Goal: Find specific page/section: Find specific page/section

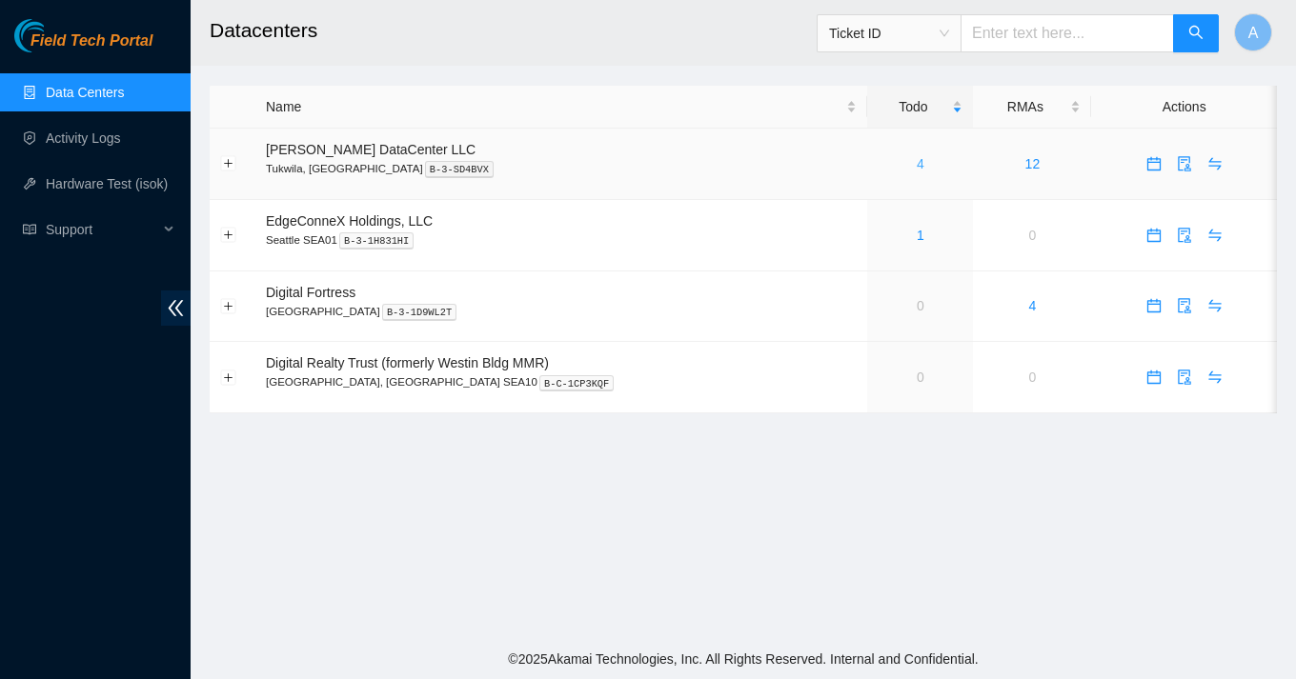
click at [917, 162] on link "4" at bounding box center [921, 163] width 8 height 15
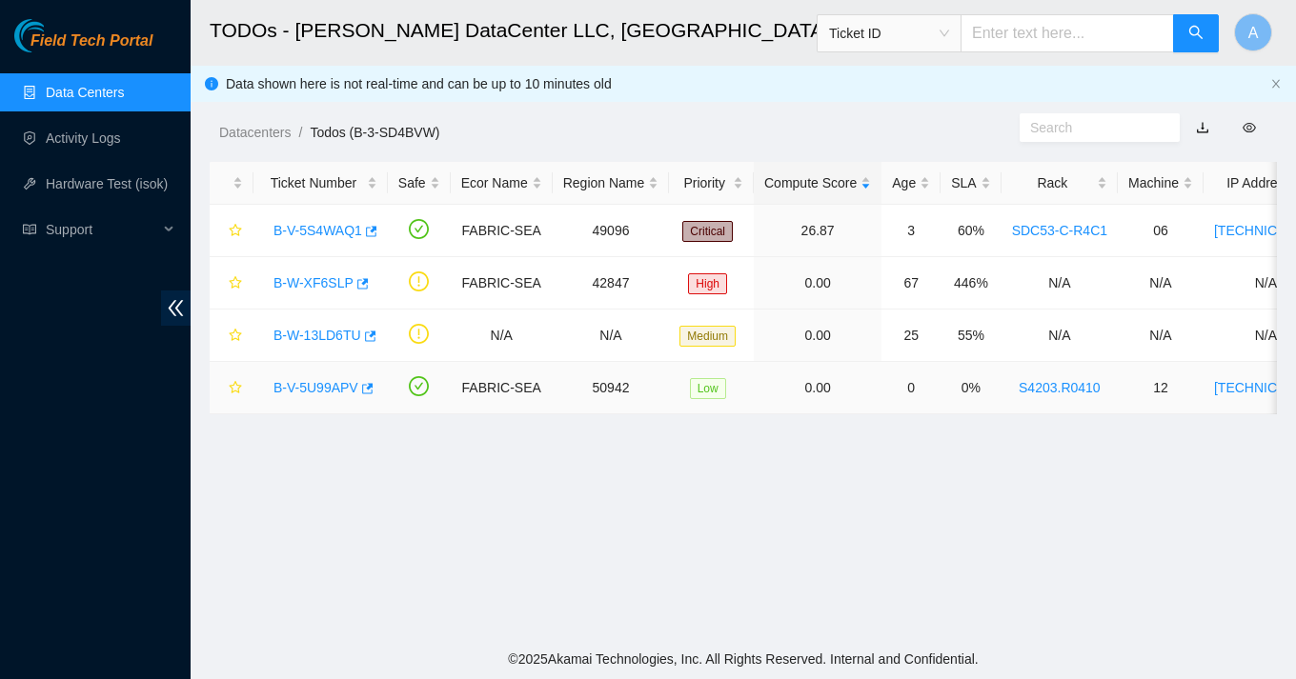
click at [329, 388] on link "B-V-5U99APV" at bounding box center [315, 387] width 85 height 15
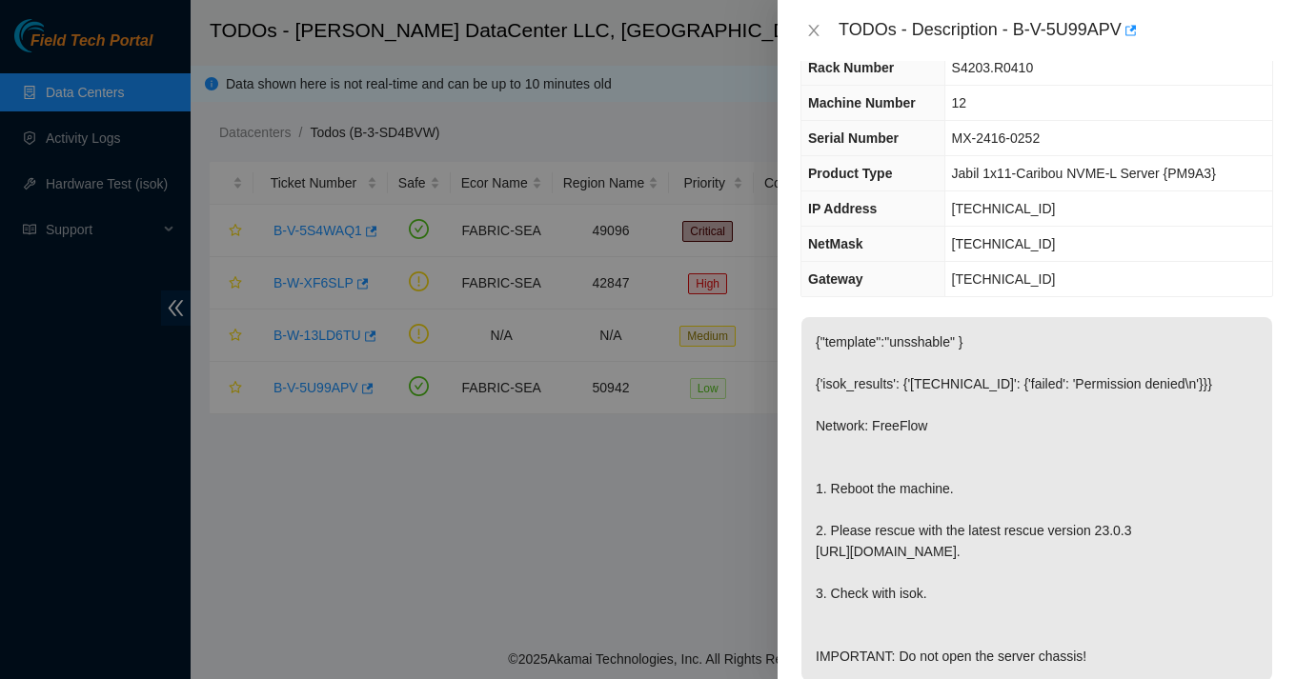
scroll to position [87, 0]
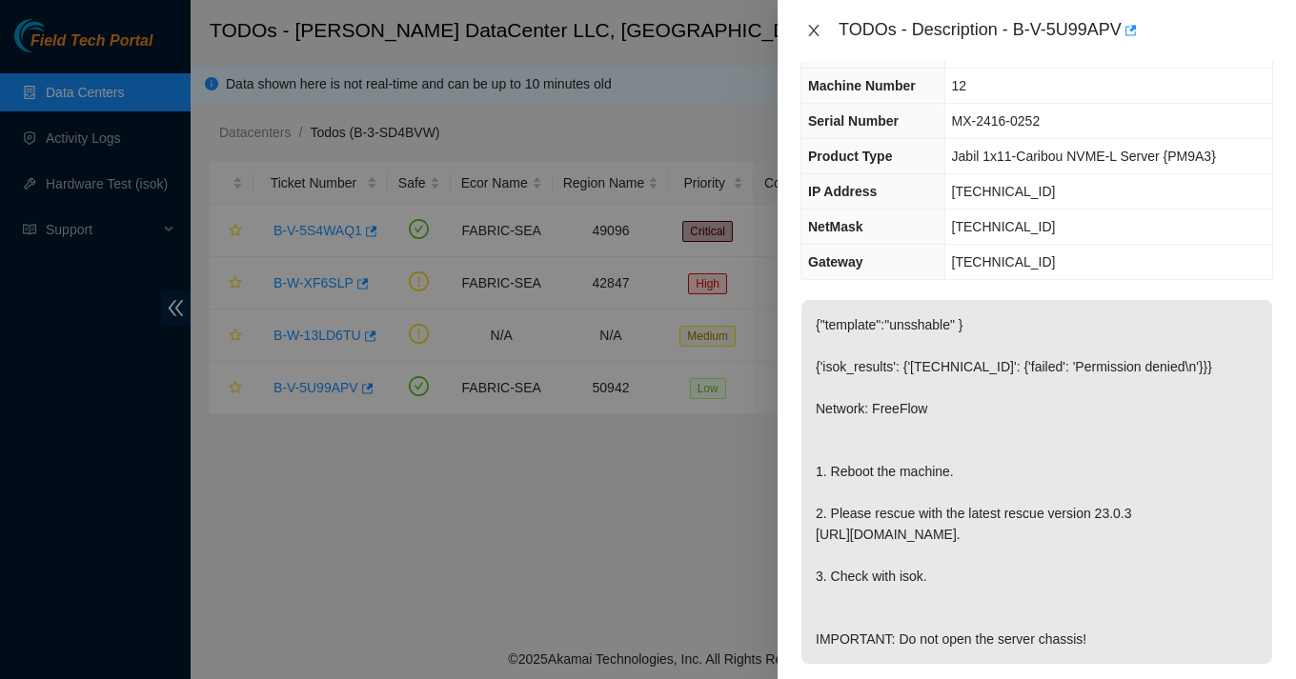
click at [806, 30] on icon "close" at bounding box center [813, 30] width 15 height 15
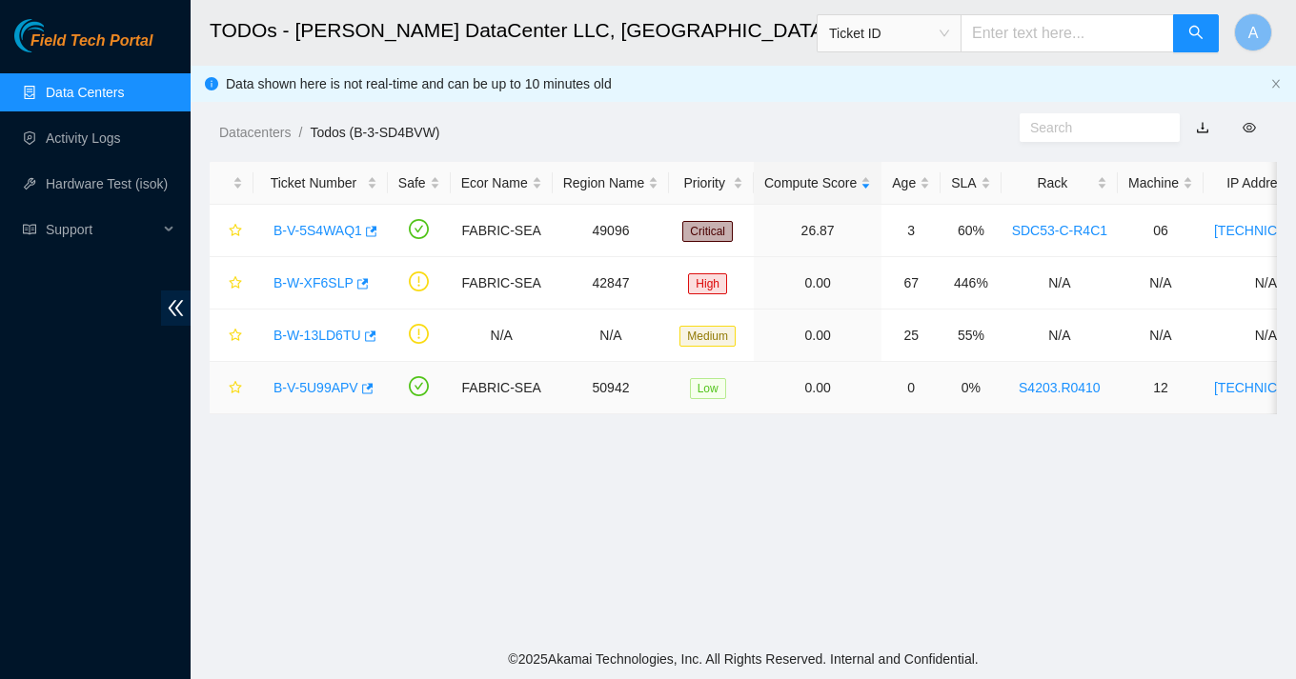
scroll to position [108, 0]
